Goal: Transaction & Acquisition: Purchase product/service

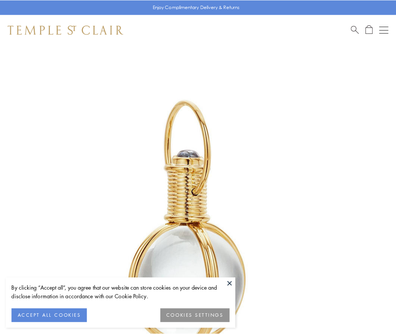
scroll to position [197, 0]
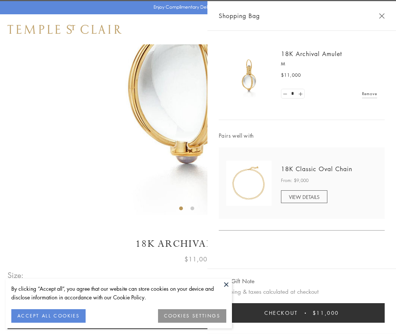
click at [301, 313] on button "Checkout $11,000" at bounding box center [301, 314] width 166 height 20
